Goal: Task Accomplishment & Management: Use online tool/utility

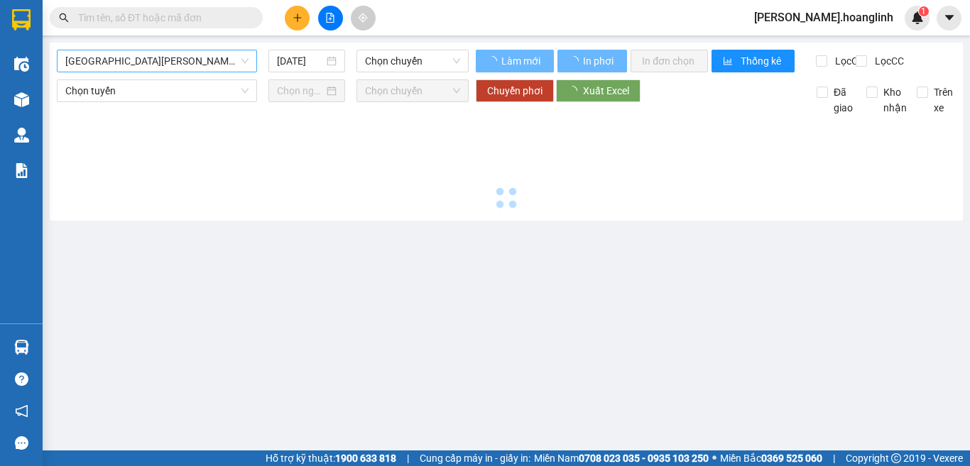
click at [144, 63] on span "[GEOGRAPHIC_DATA][PERSON_NAME][GEOGRAPHIC_DATA]" at bounding box center [156, 60] width 183 height 21
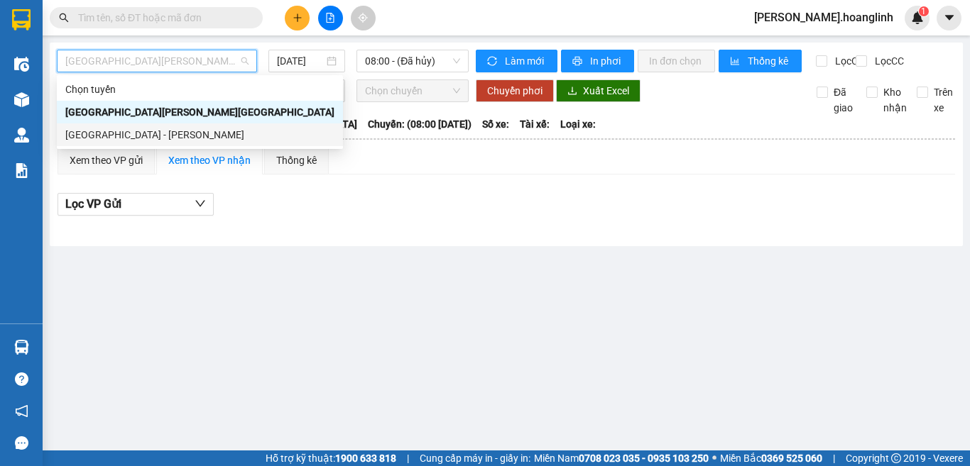
drag, startPoint x: 108, startPoint y: 132, endPoint x: 319, endPoint y: 106, distance: 212.4
click at [109, 132] on div "[GEOGRAPHIC_DATA] - [PERSON_NAME]" at bounding box center [199, 135] width 269 height 16
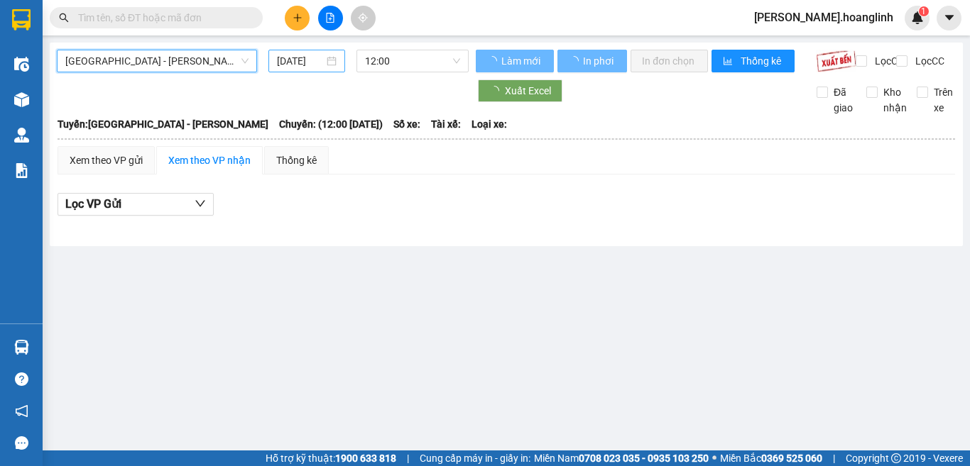
click at [309, 60] on input "[DATE]" at bounding box center [300, 61] width 47 height 16
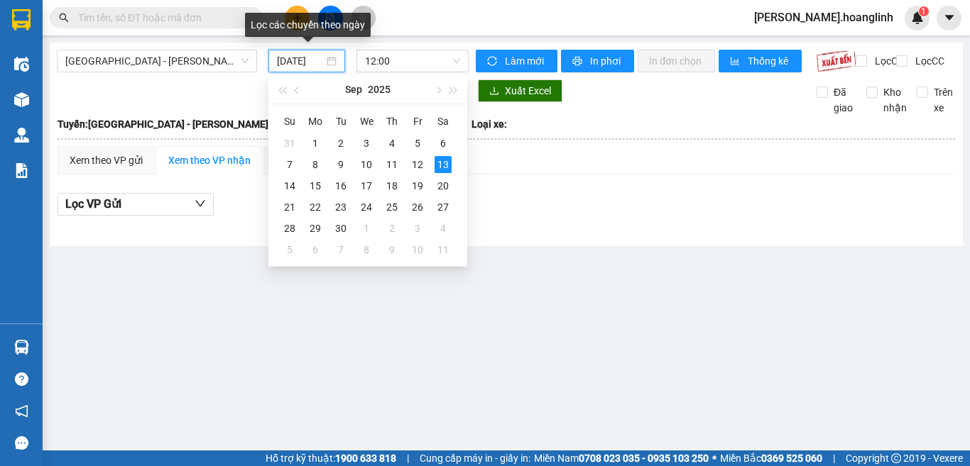
click at [309, 59] on input "[DATE]" at bounding box center [300, 61] width 47 height 16
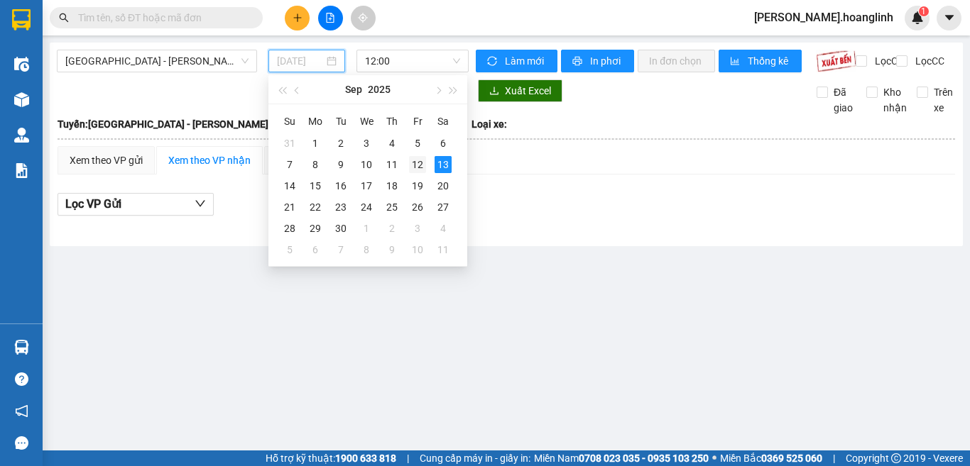
click at [414, 164] on div "12" at bounding box center [417, 164] width 17 height 17
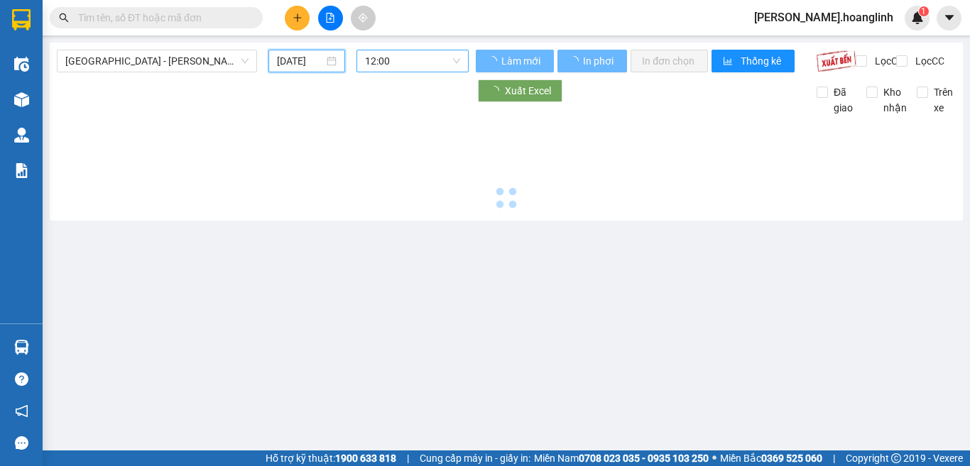
click at [419, 57] on span "12:00" at bounding box center [412, 60] width 95 height 21
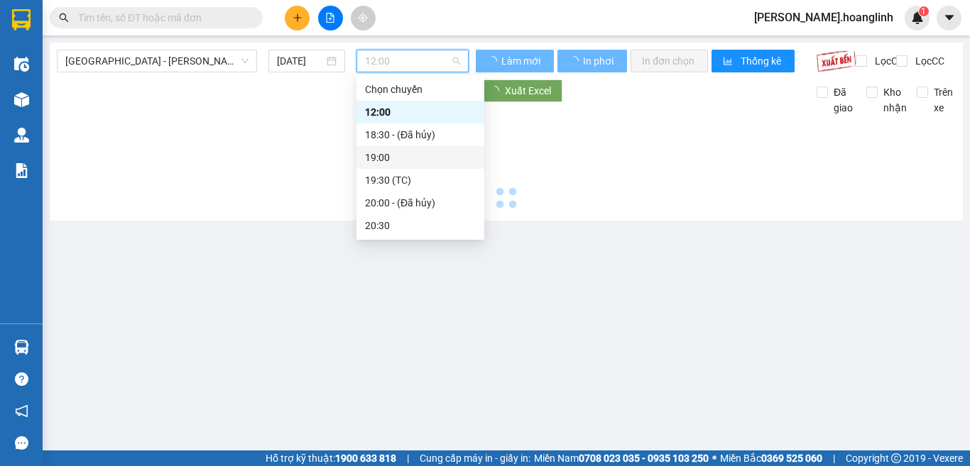
click at [382, 155] on div "19:00" at bounding box center [420, 158] width 111 height 16
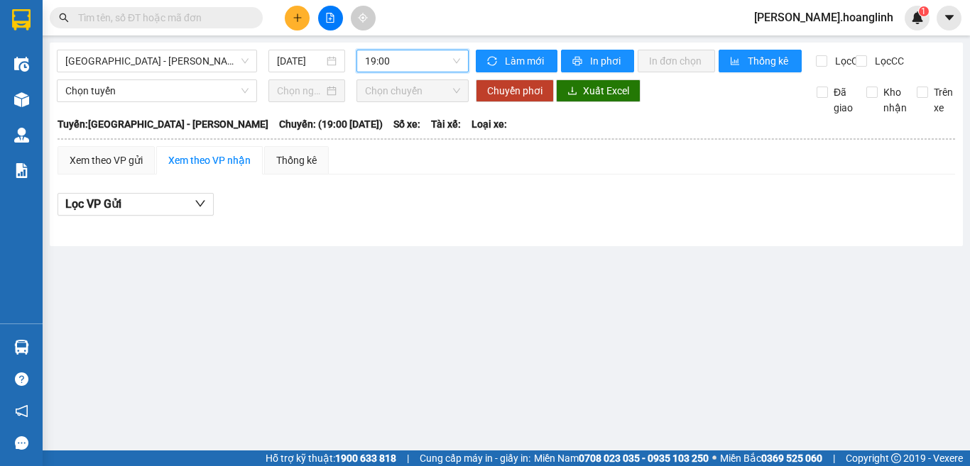
click at [388, 60] on span "19:00" at bounding box center [412, 60] width 95 height 21
type input "[DATE]"
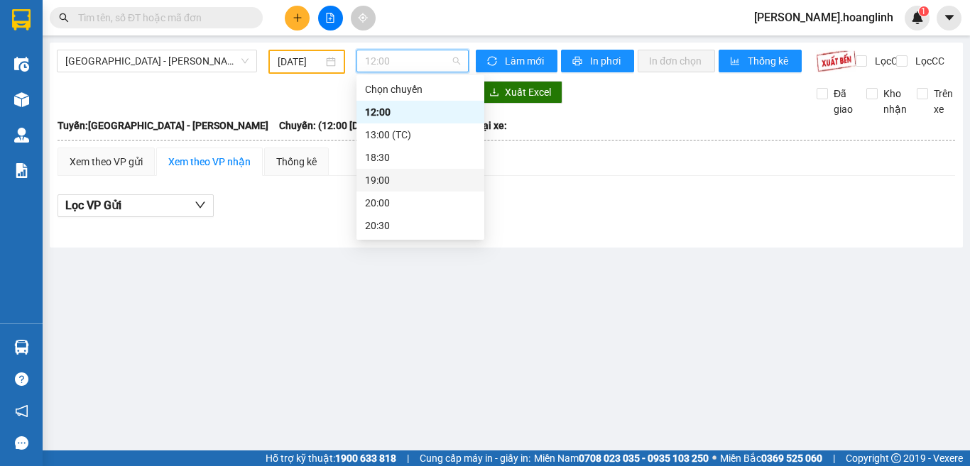
click at [386, 177] on div "19:00" at bounding box center [420, 180] width 111 height 16
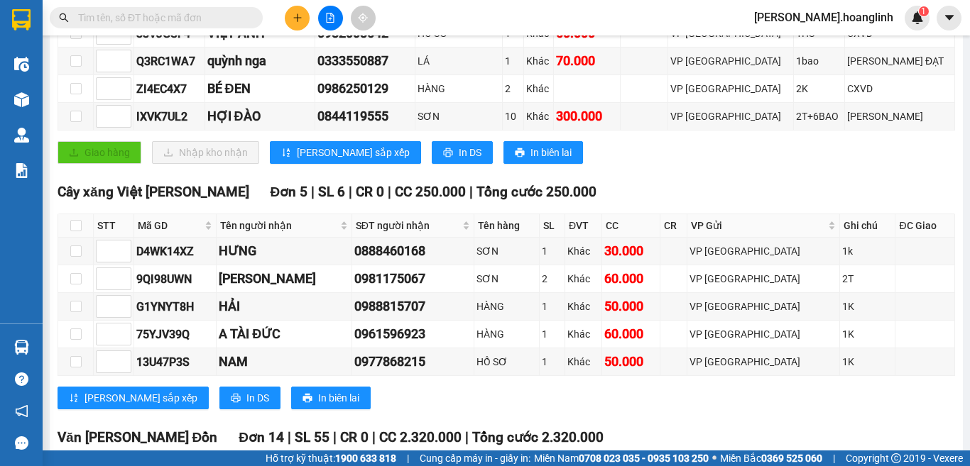
scroll to position [190, 0]
